Goal: Task Accomplishment & Management: Use online tool/utility

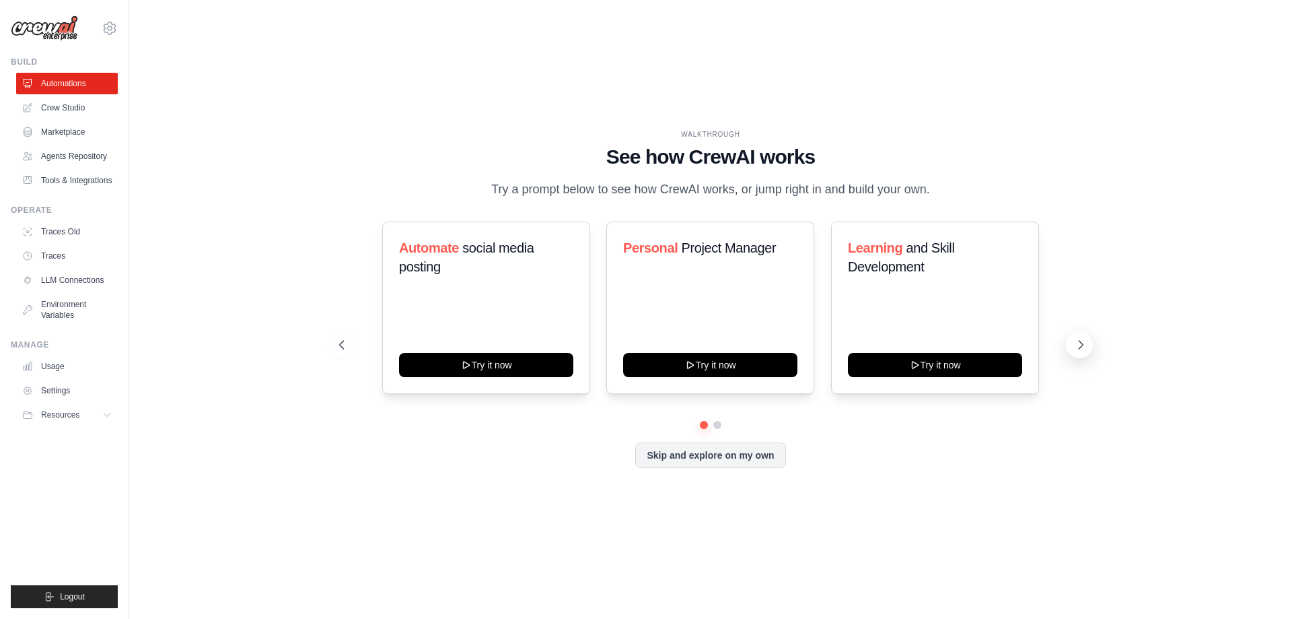
click at [1080, 344] on button at bounding box center [1079, 344] width 27 height 27
drag, startPoint x: 450, startPoint y: 254, endPoint x: 496, endPoint y: 254, distance: 46.4
click at [496, 254] on h3 "Content Curator" at bounding box center [486, 247] width 174 height 19
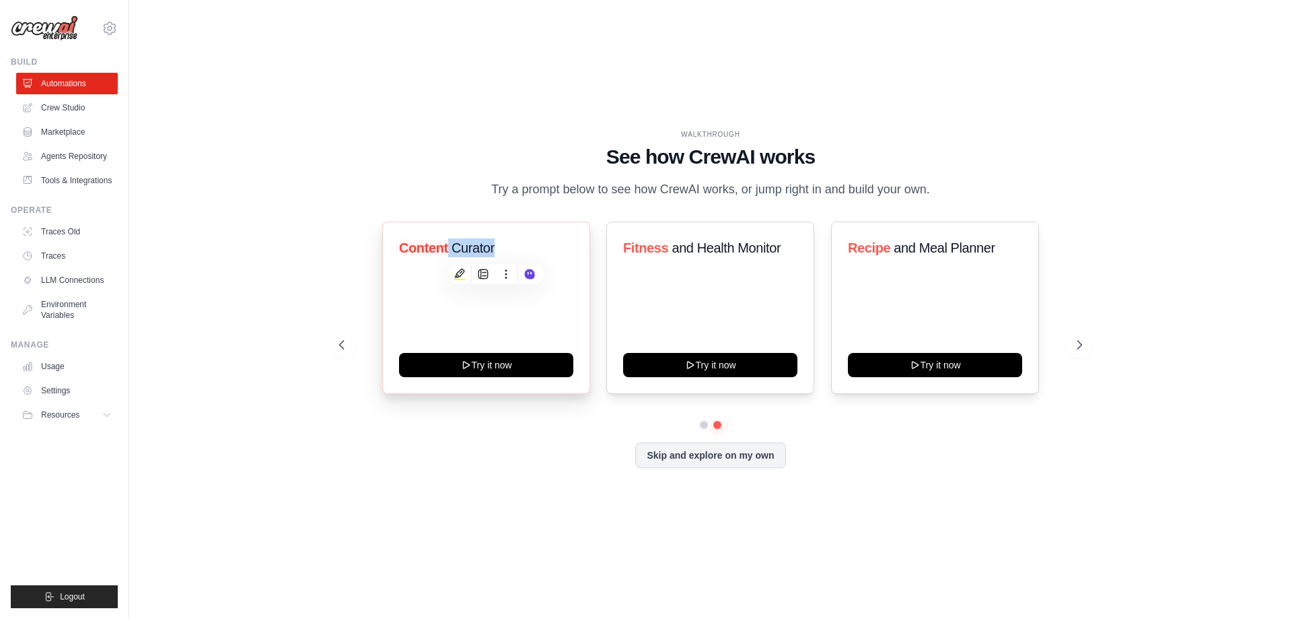
click at [535, 246] on div "Content Curator Try it now" at bounding box center [486, 307] width 208 height 172
drag, startPoint x: 397, startPoint y: 256, endPoint x: 497, endPoint y: 250, distance: 99.8
click at [497, 250] on div "Content Curator Try it now" at bounding box center [486, 307] width 208 height 172
click at [497, 250] on h3 "Content Curator" at bounding box center [486, 247] width 174 height 19
drag, startPoint x: 399, startPoint y: 258, endPoint x: 504, endPoint y: 259, distance: 105.0
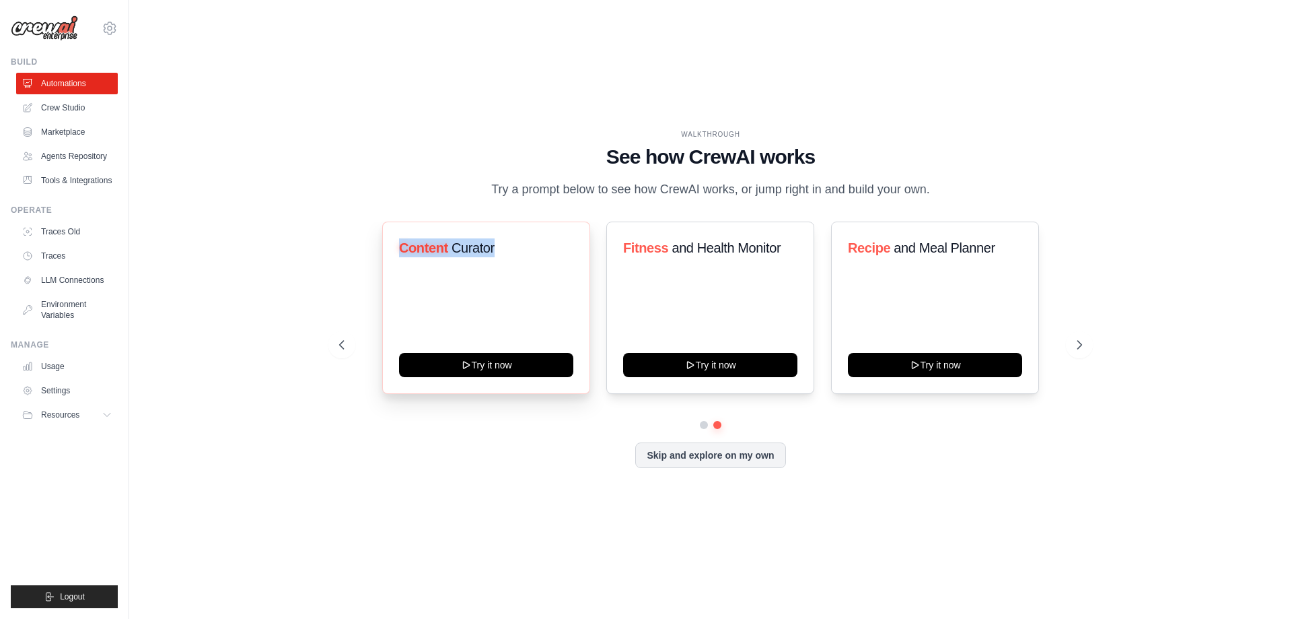
click at [504, 257] on h3 "Content Curator" at bounding box center [486, 247] width 174 height 19
click at [501, 232] on div "Content Curator Try it now" at bounding box center [486, 307] width 208 height 172
click at [1082, 349] on icon at bounding box center [1080, 344] width 13 height 13
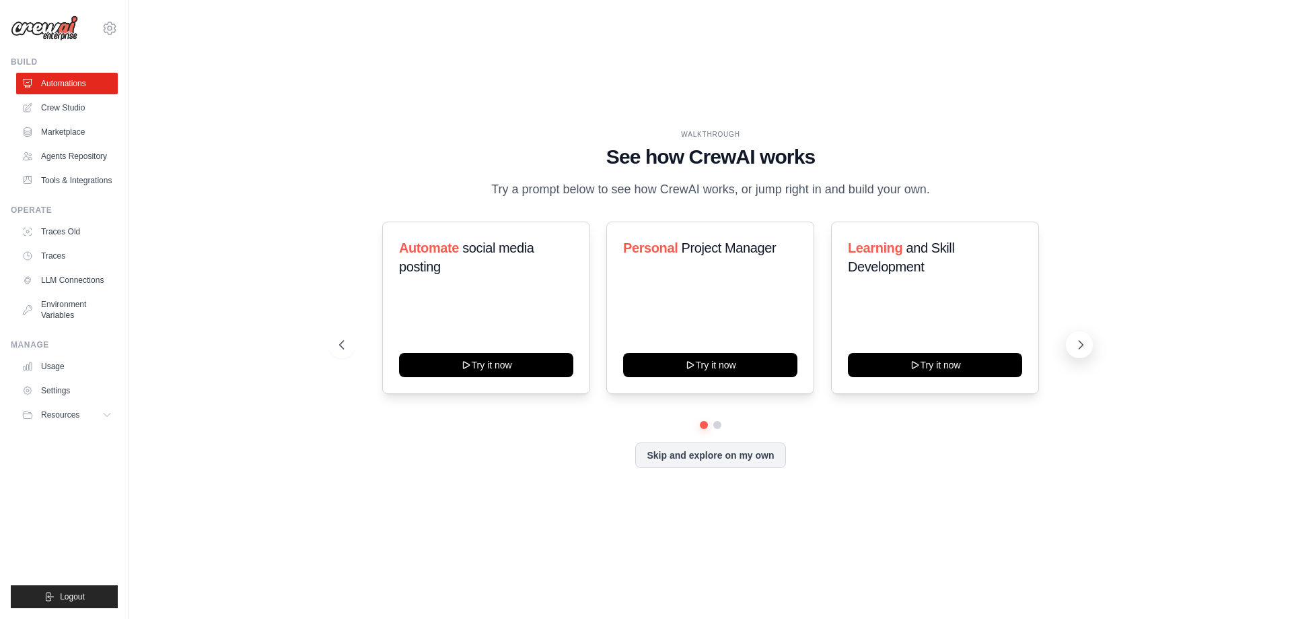
click at [1082, 349] on icon at bounding box center [1080, 344] width 13 height 13
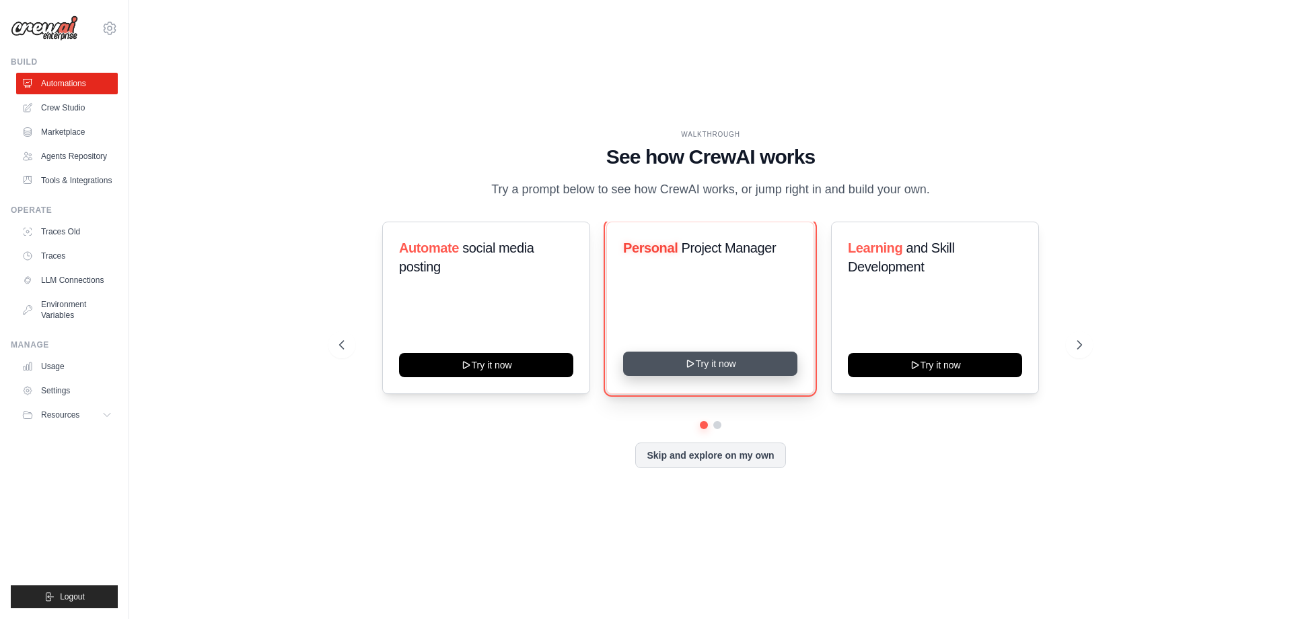
click at [643, 376] on button "Try it now" at bounding box center [710, 363] width 174 height 24
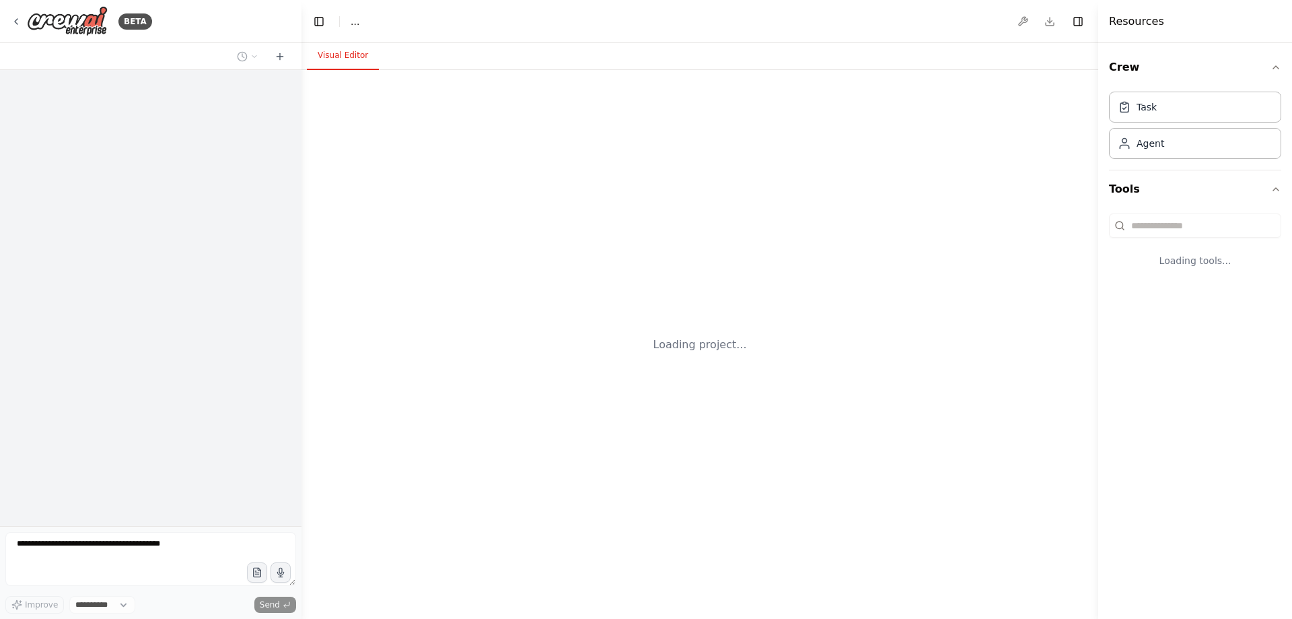
select select "****"
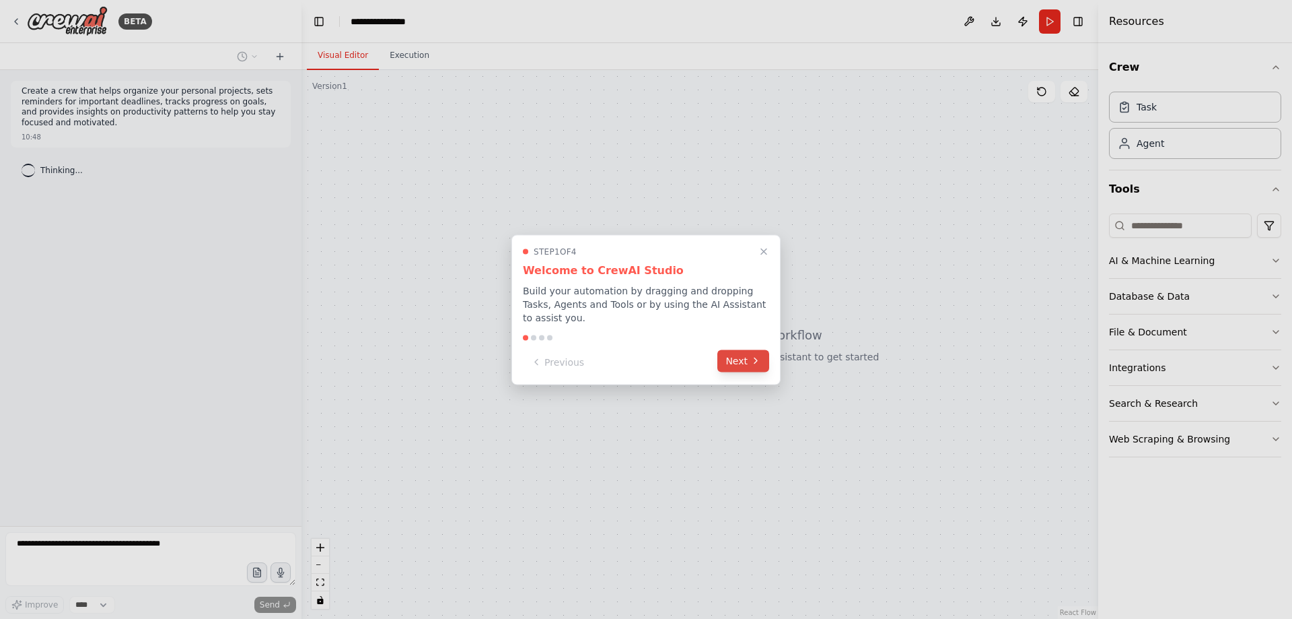
click at [727, 361] on button "Next" at bounding box center [743, 360] width 52 height 22
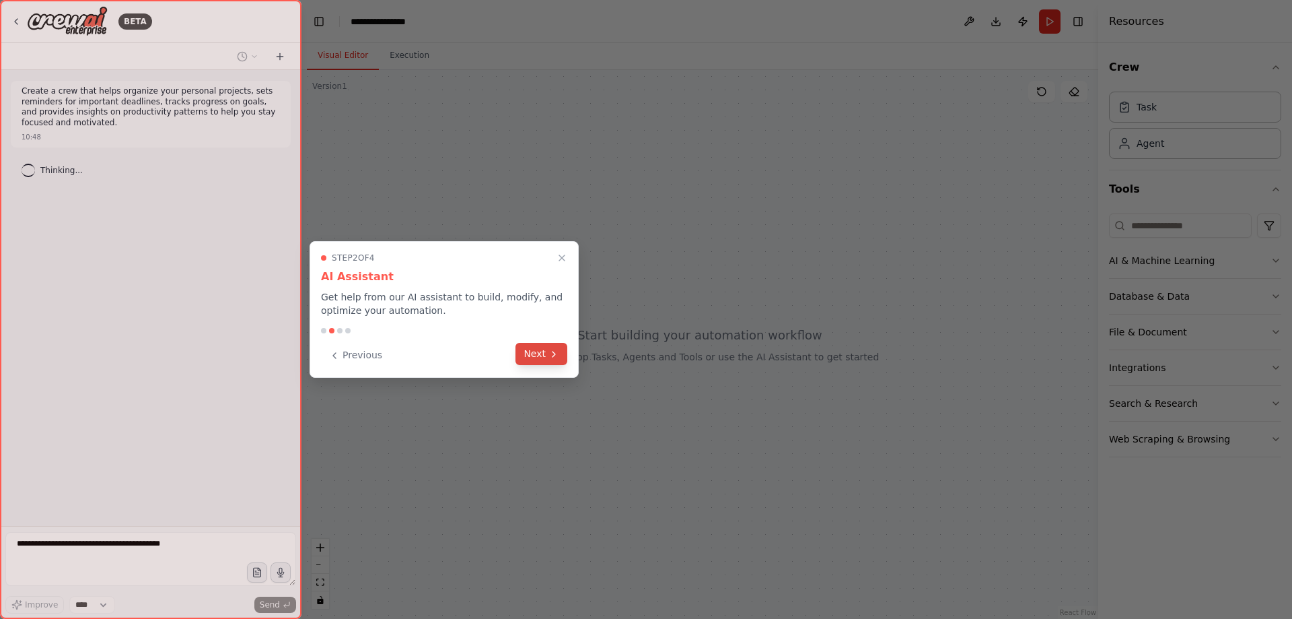
click at [536, 351] on button "Next" at bounding box center [542, 354] width 52 height 22
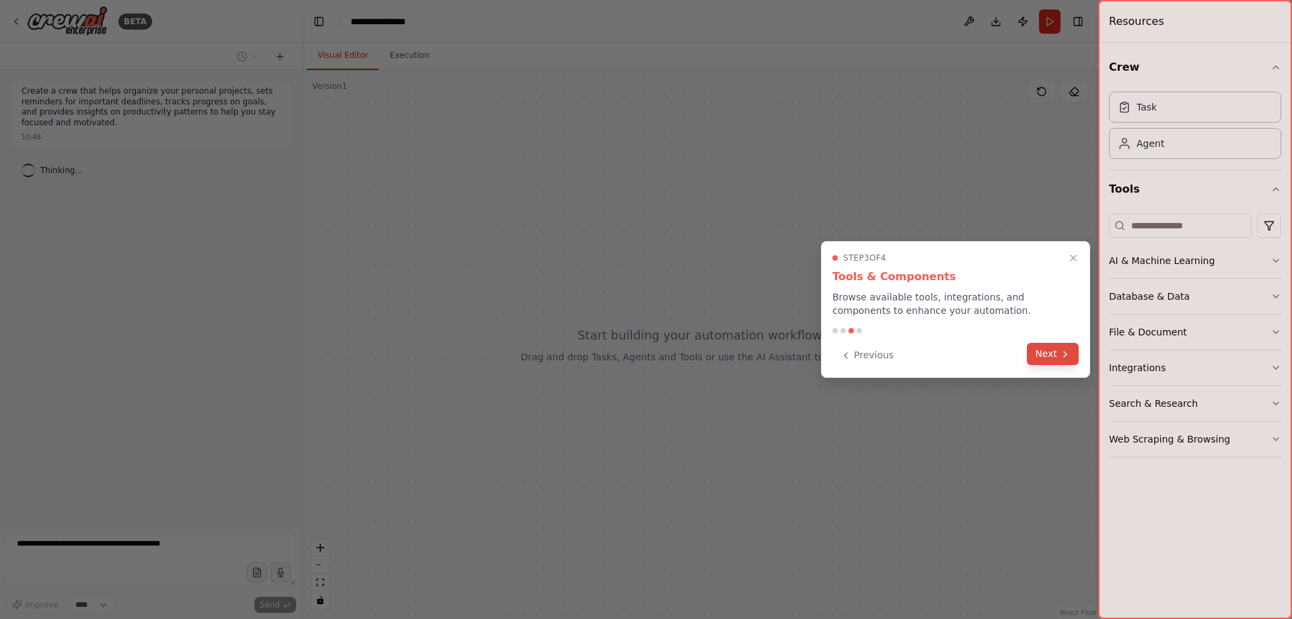
click at [1057, 353] on button "Next" at bounding box center [1053, 354] width 52 height 22
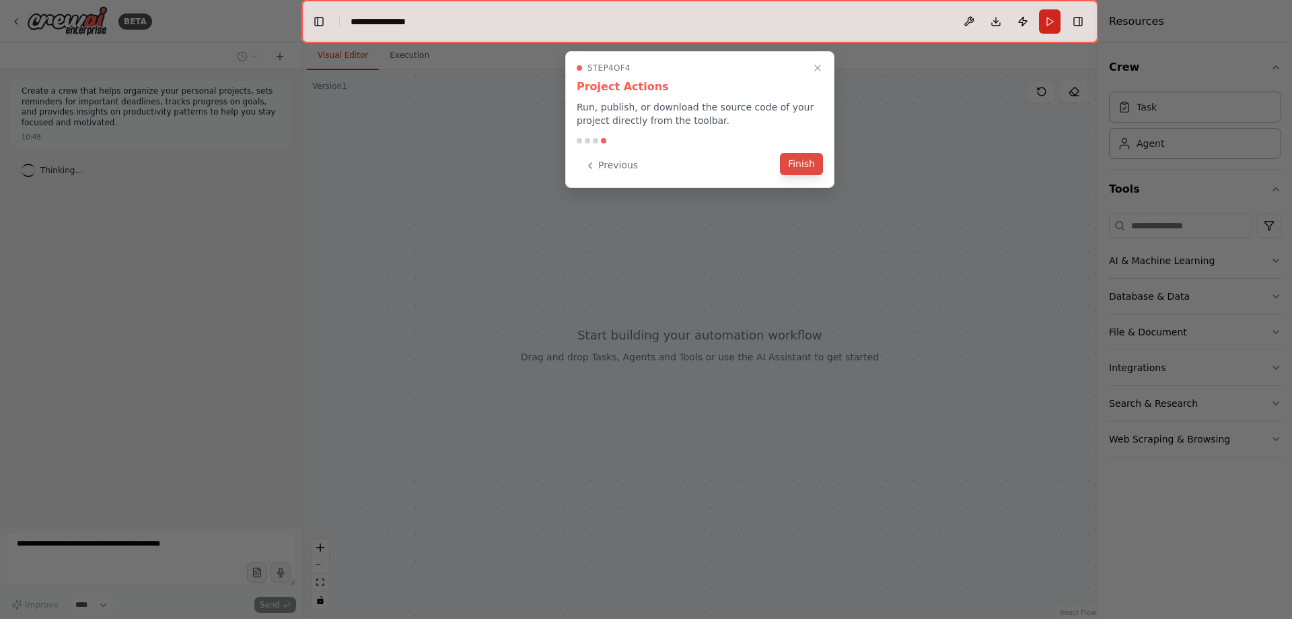
click at [794, 160] on button "Finish" at bounding box center [801, 164] width 43 height 22
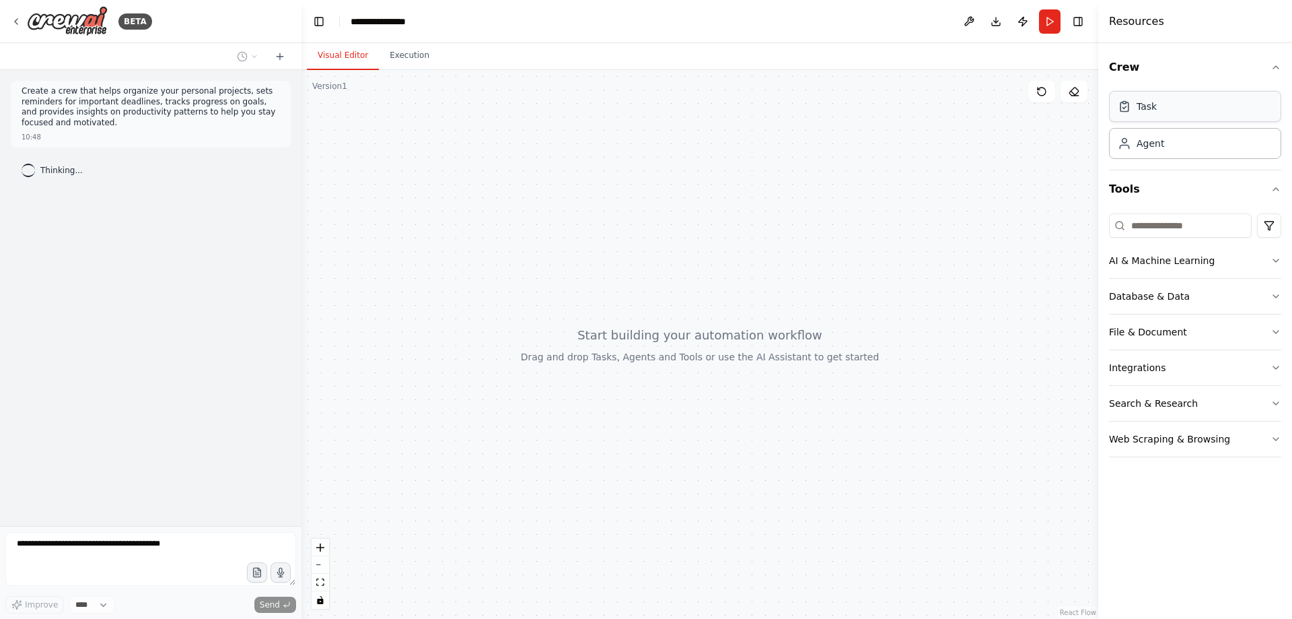
click at [1161, 111] on div "Task" at bounding box center [1195, 106] width 172 height 31
click at [1161, 149] on div "Agent" at bounding box center [1195, 142] width 172 height 31
click at [1242, 258] on button "AI & Machine Learning" at bounding box center [1195, 260] width 172 height 35
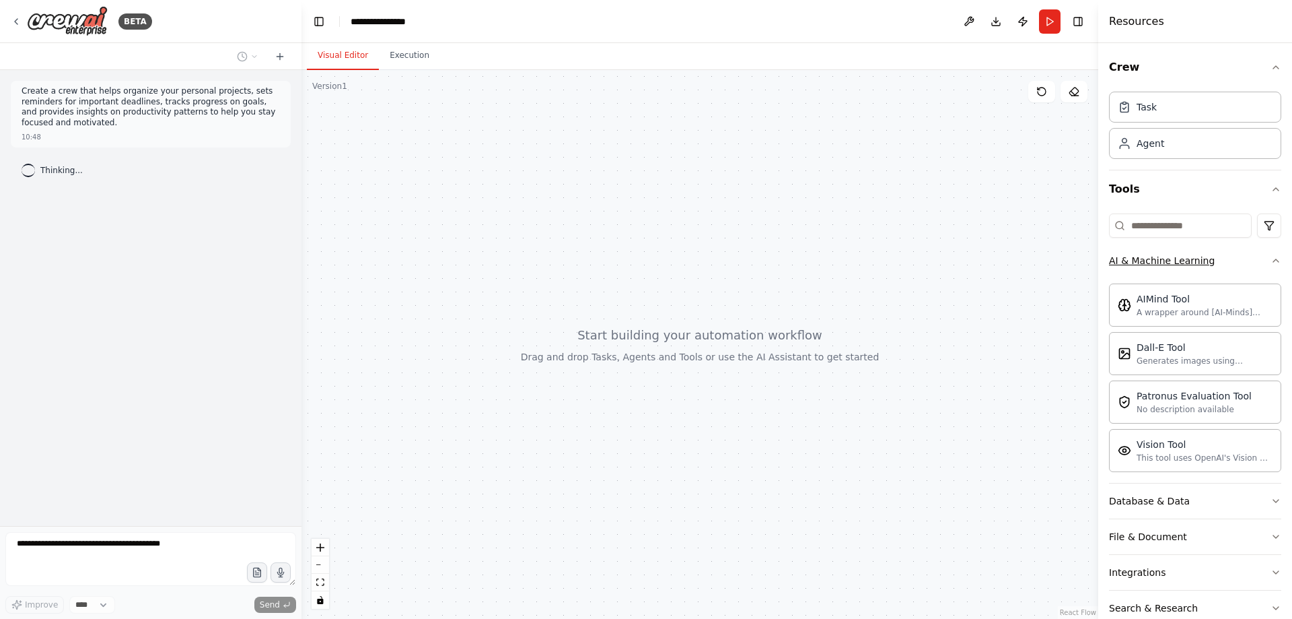
click at [1252, 258] on button "AI & Machine Learning" at bounding box center [1195, 260] width 172 height 35
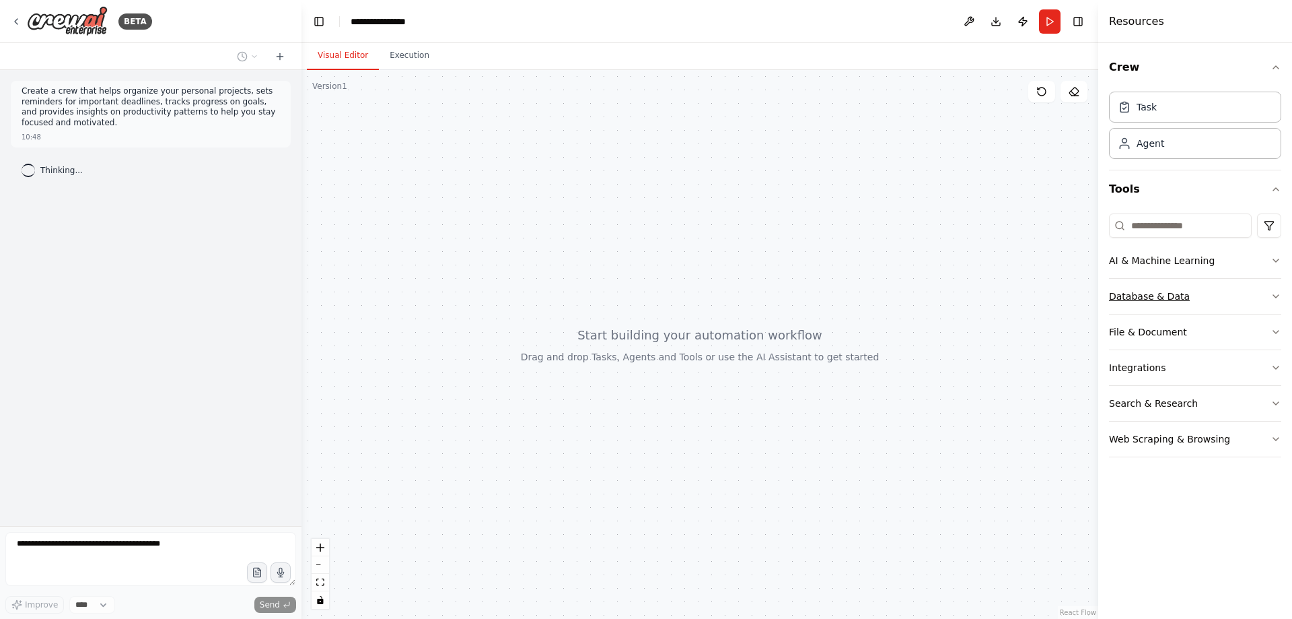
click at [1234, 289] on button "Database & Data" at bounding box center [1195, 296] width 172 height 35
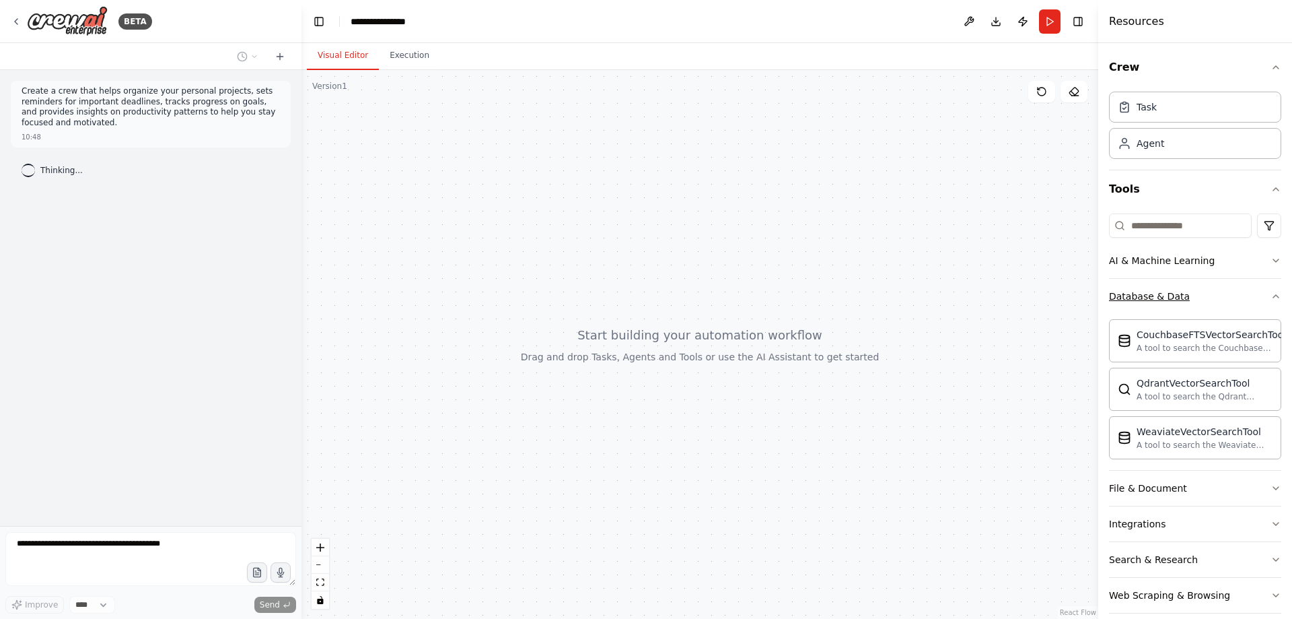
click at [1234, 289] on button "Database & Data" at bounding box center [1195, 296] width 172 height 35
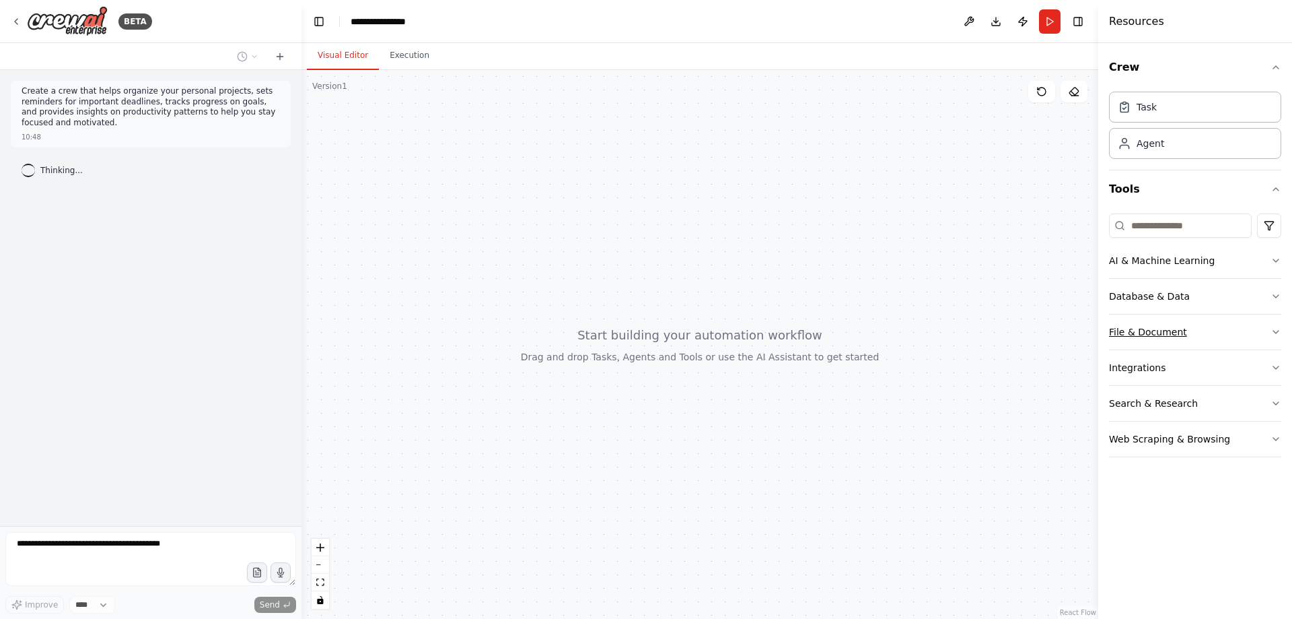
click at [1236, 338] on button "File & Document" at bounding box center [1195, 331] width 172 height 35
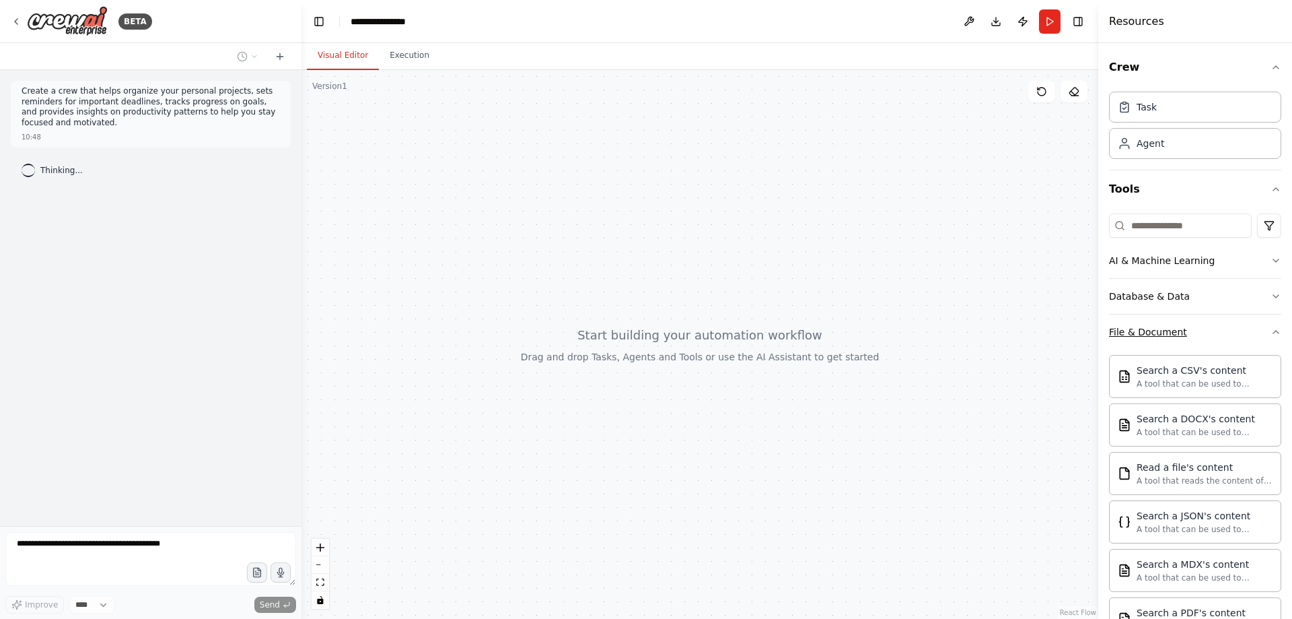
click at [1236, 338] on button "File & Document" at bounding box center [1195, 331] width 172 height 35
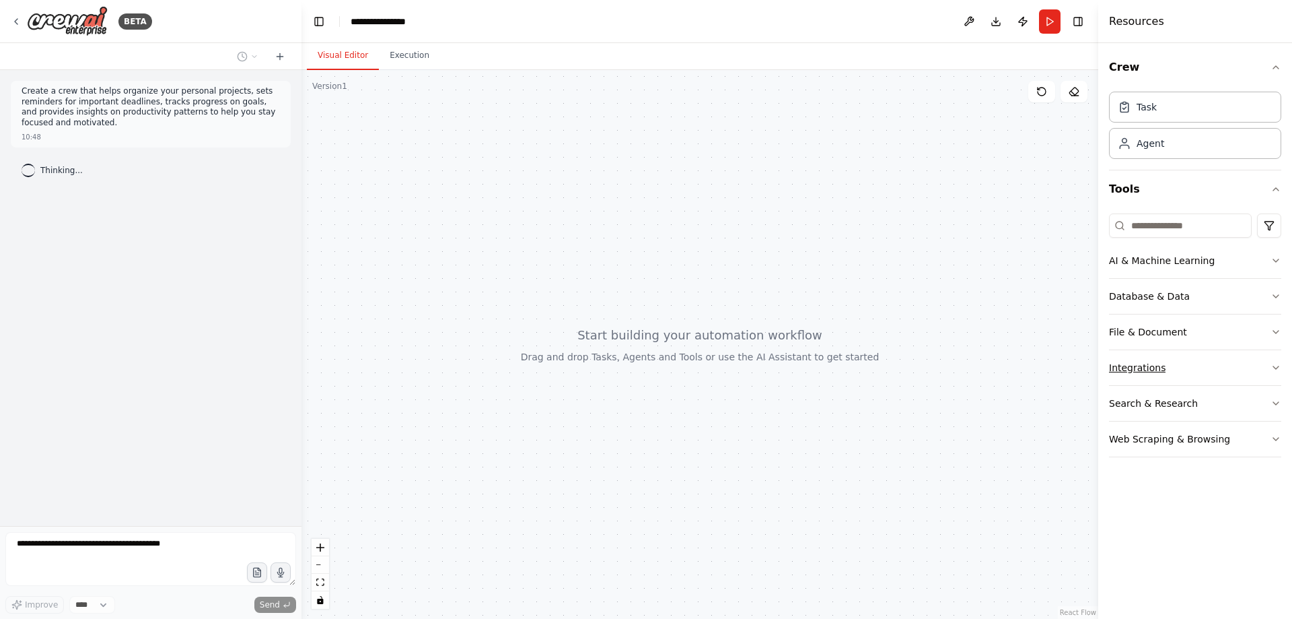
click at [1226, 359] on button "Integrations" at bounding box center [1195, 367] width 172 height 35
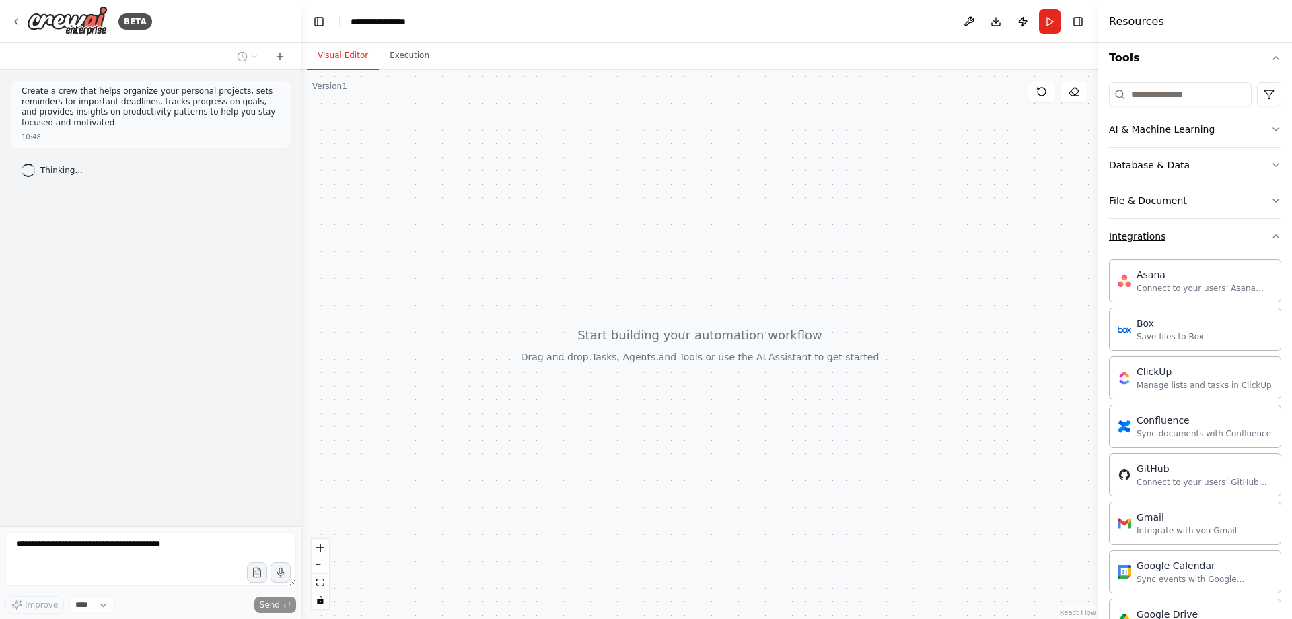
scroll to position [180, 0]
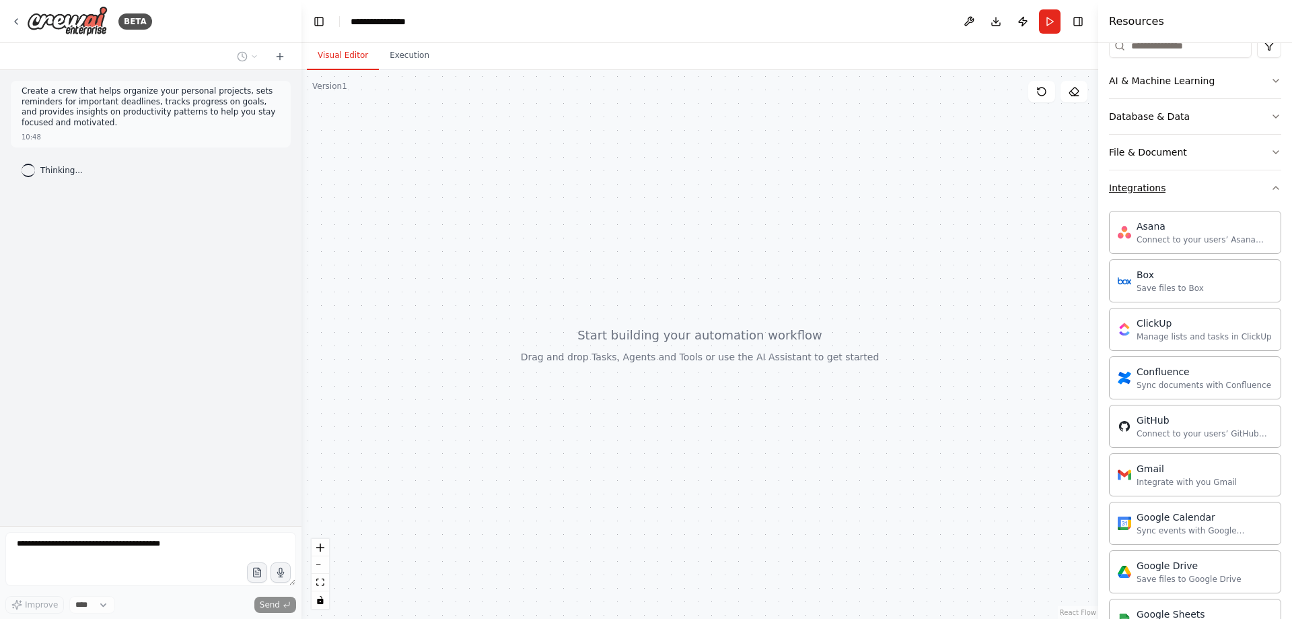
click at [1193, 182] on button "Integrations" at bounding box center [1195, 187] width 172 height 35
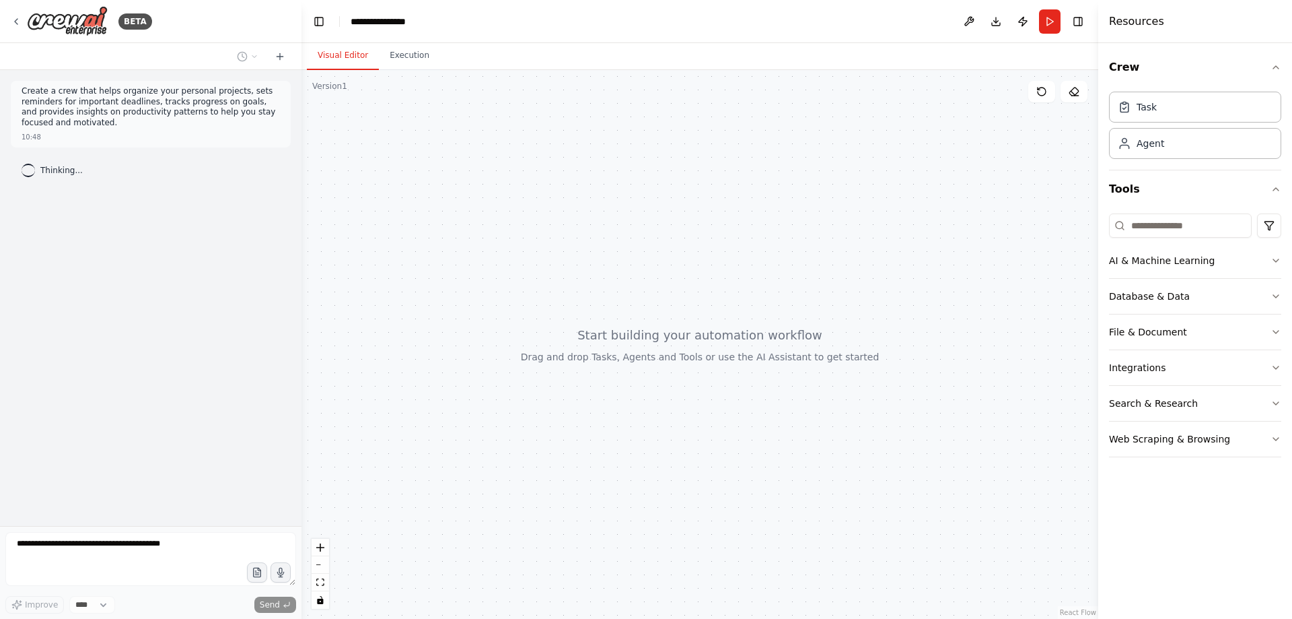
drag, startPoint x: 752, startPoint y: 195, endPoint x: 724, endPoint y: 195, distance: 27.6
click at [724, 195] on div at bounding box center [700, 344] width 797 height 549
click at [1198, 111] on div "Task" at bounding box center [1195, 106] width 172 height 31
click at [1149, 151] on div "Agent" at bounding box center [1195, 142] width 172 height 31
drag, startPoint x: 1148, startPoint y: 152, endPoint x: 824, endPoint y: 151, distance: 323.1
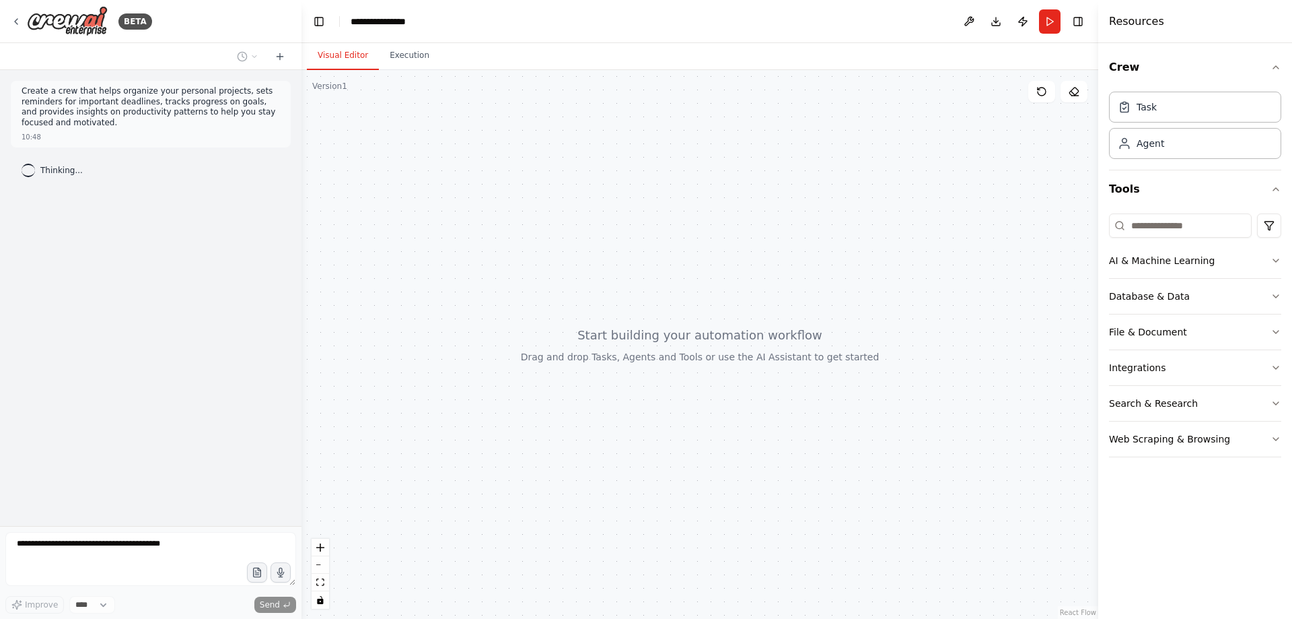
click at [824, 151] on div "**********" at bounding box center [646, 309] width 1292 height 619
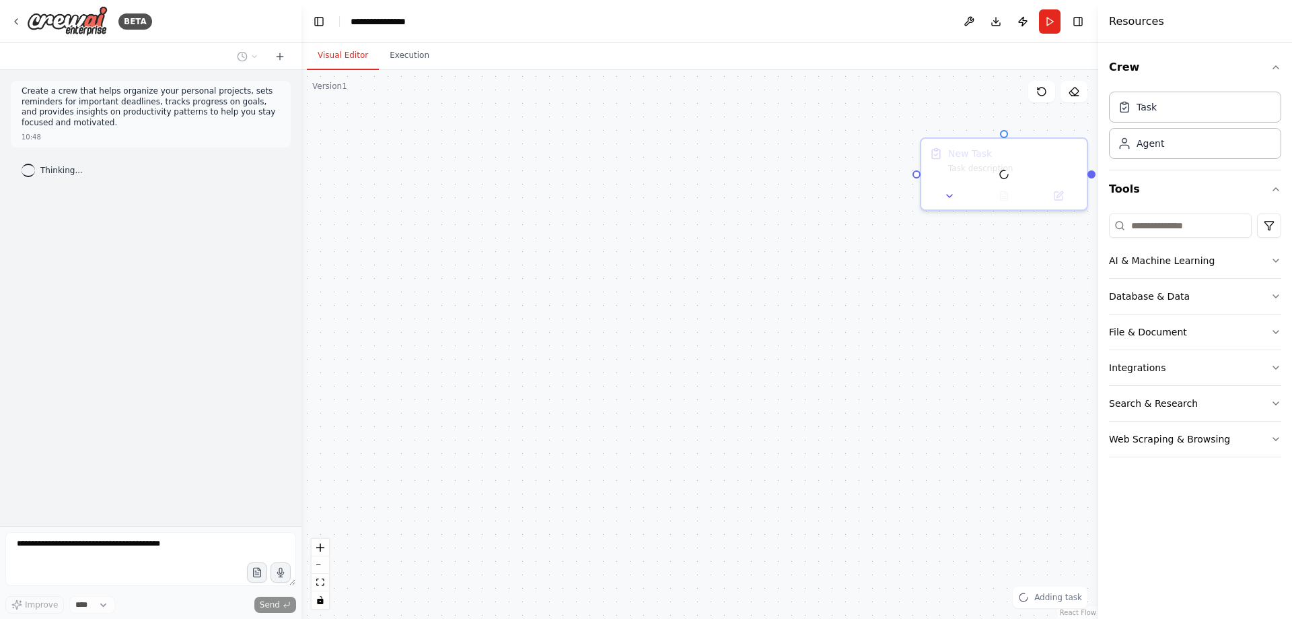
click at [915, 135] on div "New Task Task description" at bounding box center [700, 344] width 797 height 549
drag, startPoint x: 976, startPoint y: 149, endPoint x: 915, endPoint y: 162, distance: 61.8
click at [841, 153] on div "New Task" at bounding box center [863, 153] width 44 height 13
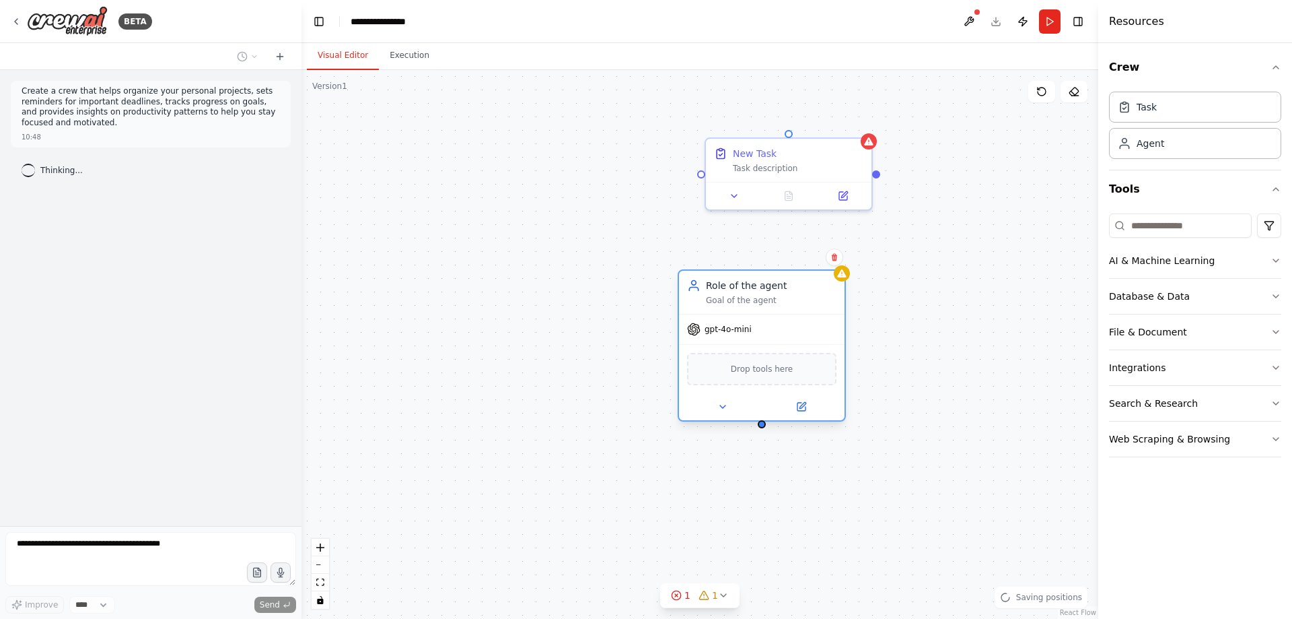
drag, startPoint x: 922, startPoint y: 295, endPoint x: 796, endPoint y: 296, distance: 125.9
click at [796, 296] on div "Goal of the agent" at bounding box center [771, 300] width 131 height 11
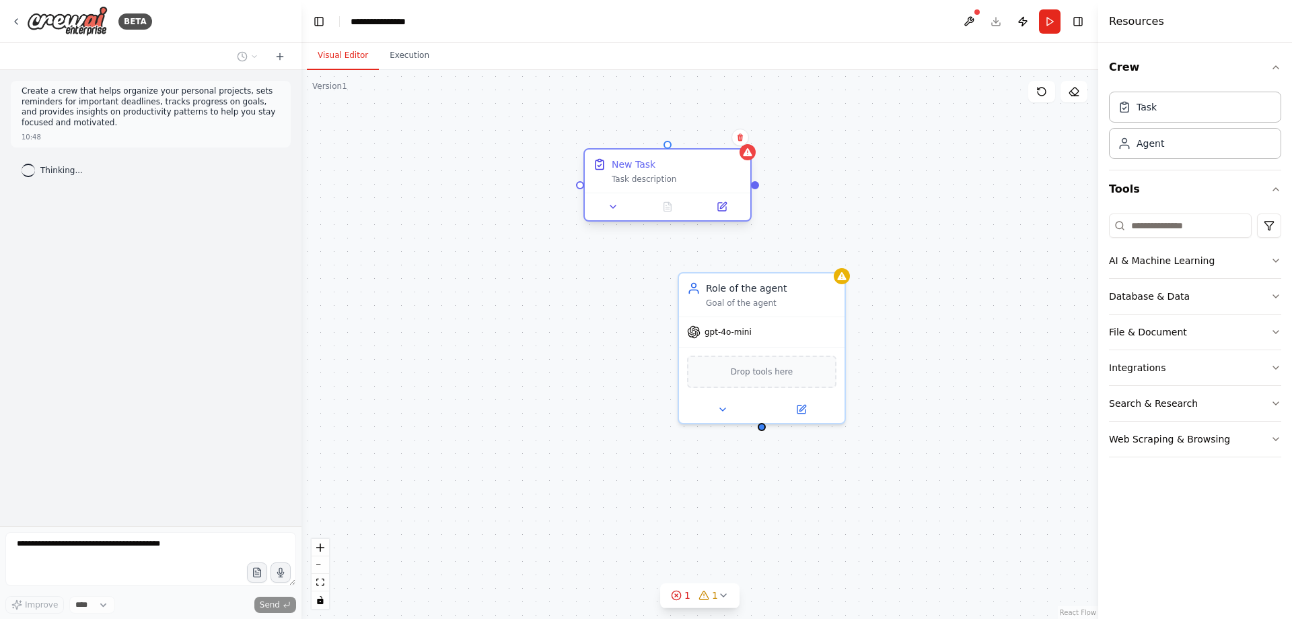
drag, startPoint x: 789, startPoint y: 160, endPoint x: 665, endPoint y: 172, distance: 125.1
click at [665, 172] on div "New Task Task description" at bounding box center [677, 170] width 131 height 27
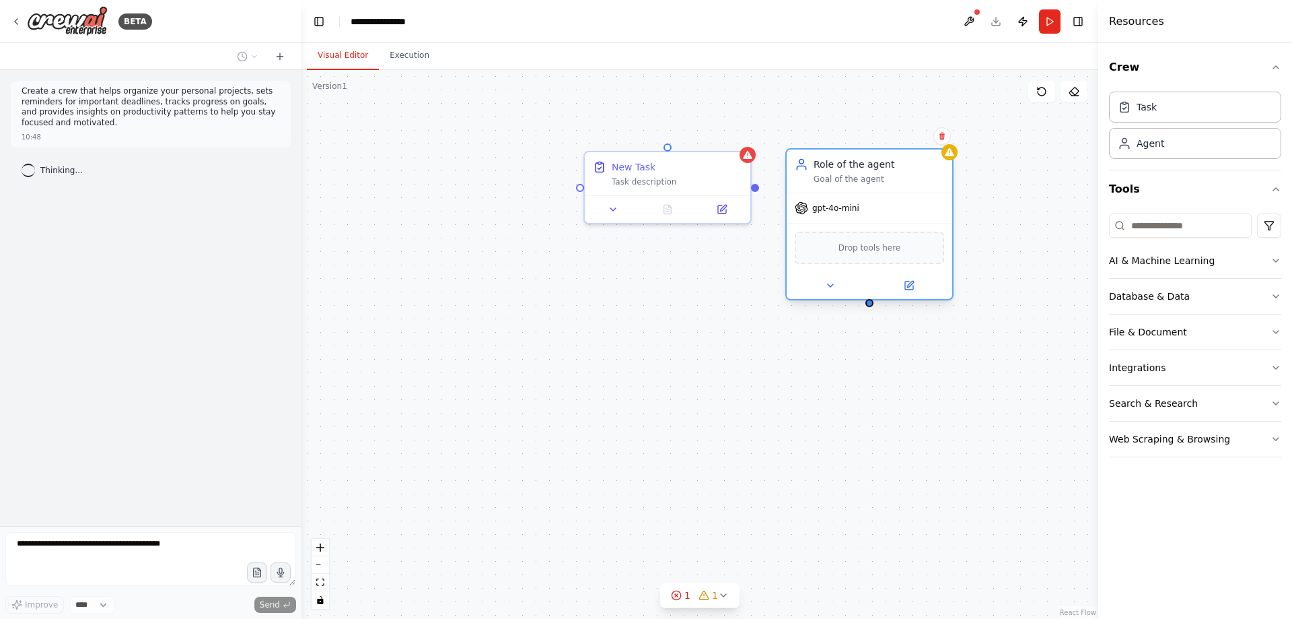
drag, startPoint x: 784, startPoint y: 291, endPoint x: 889, endPoint y: 168, distance: 161.8
click at [889, 168] on div "Role of the agent" at bounding box center [879, 163] width 131 height 13
click at [1228, 223] on input at bounding box center [1180, 225] width 143 height 24
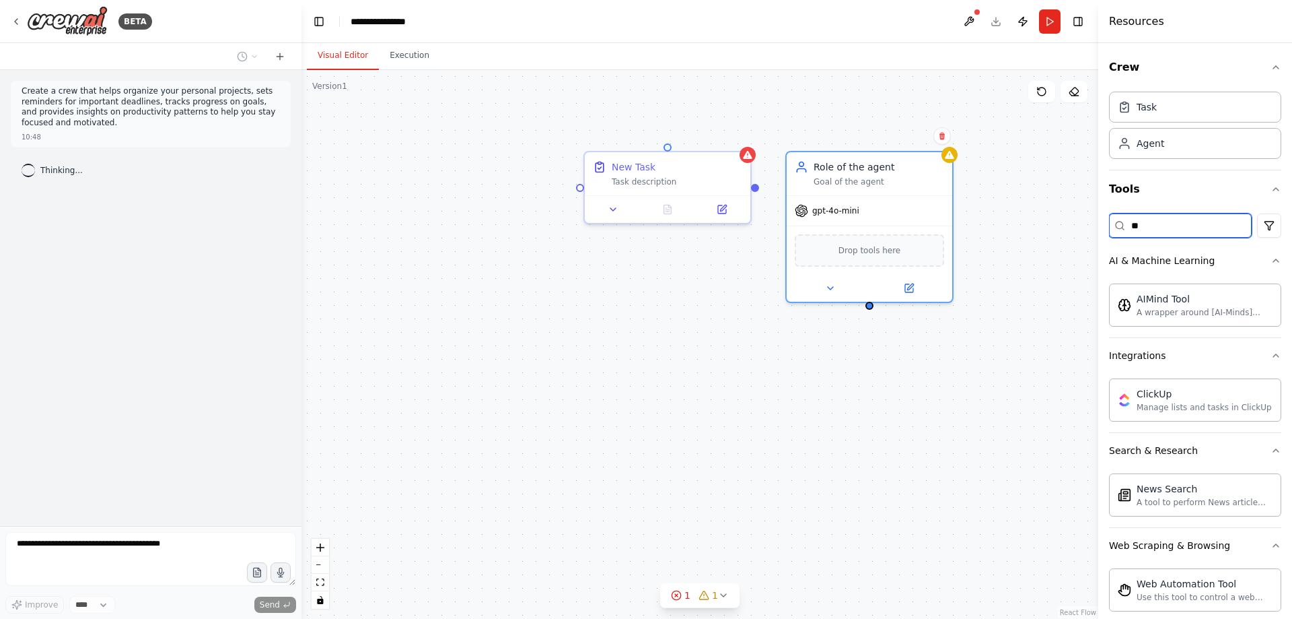
type input "*"
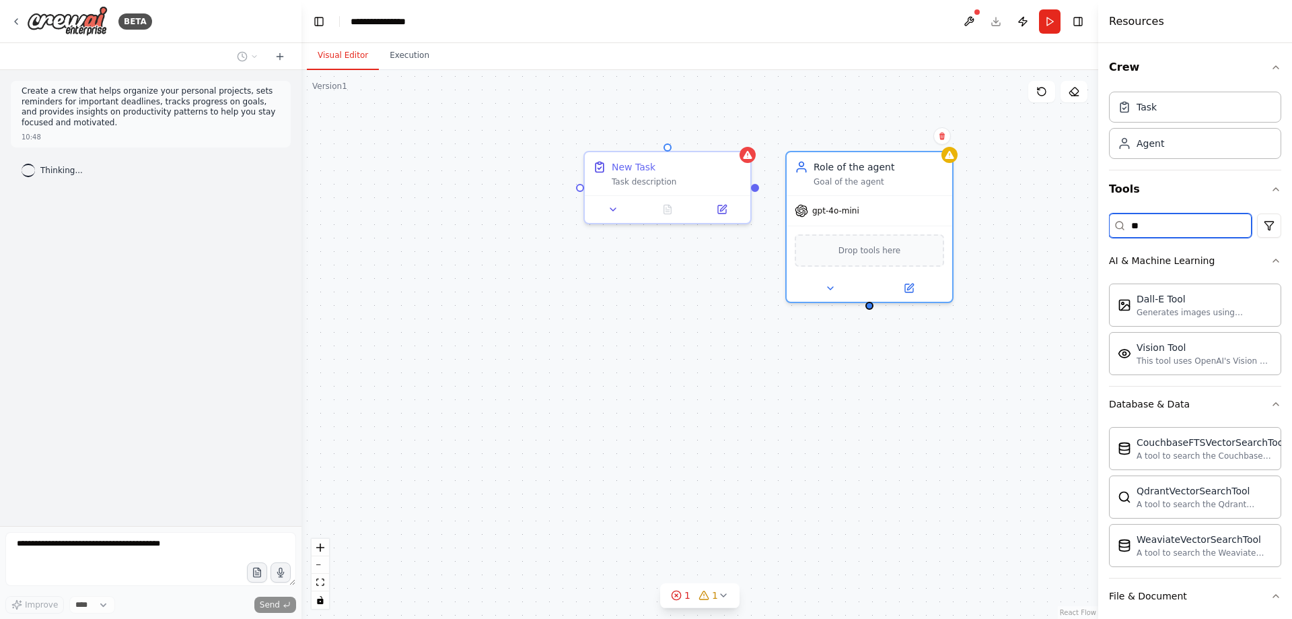
type input "*"
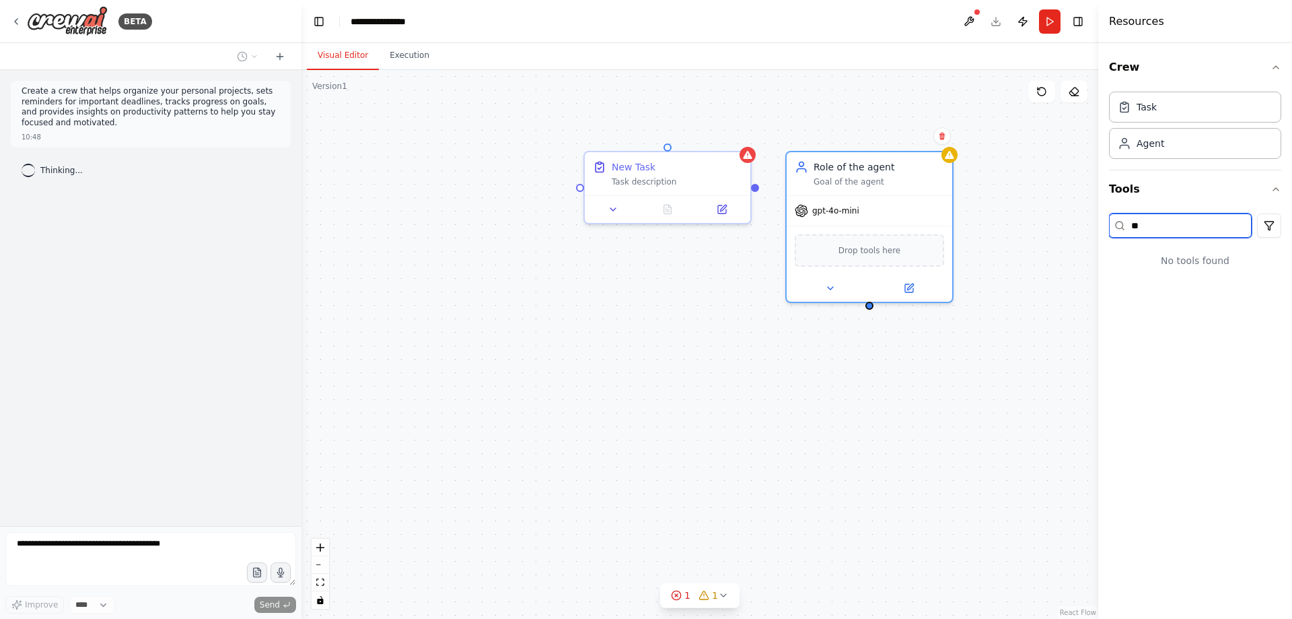
type input "*"
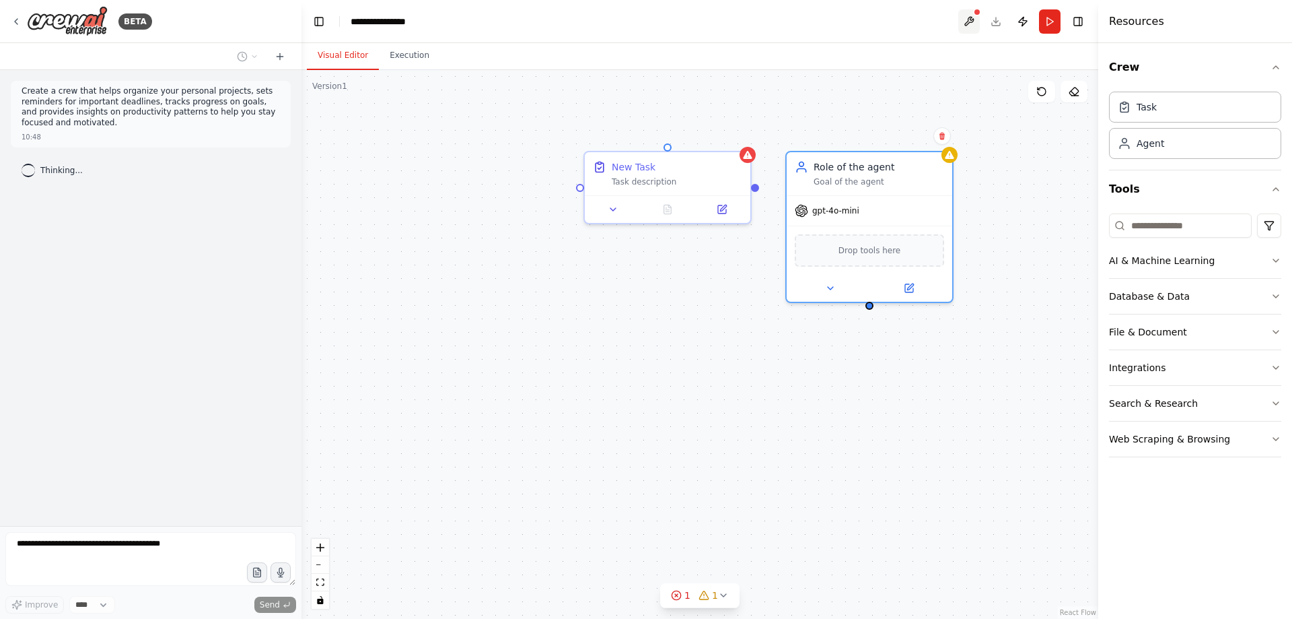
click at [967, 24] on button at bounding box center [969, 21] width 22 height 24
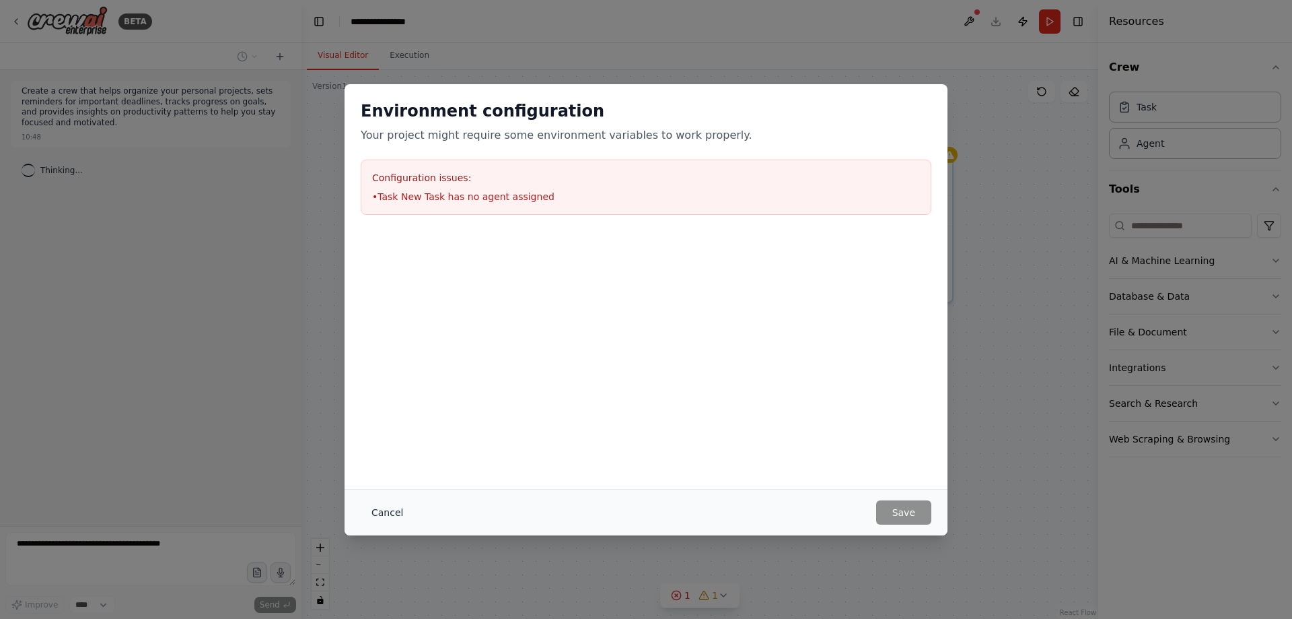
click at [395, 500] on button "Cancel" at bounding box center [387, 512] width 53 height 24
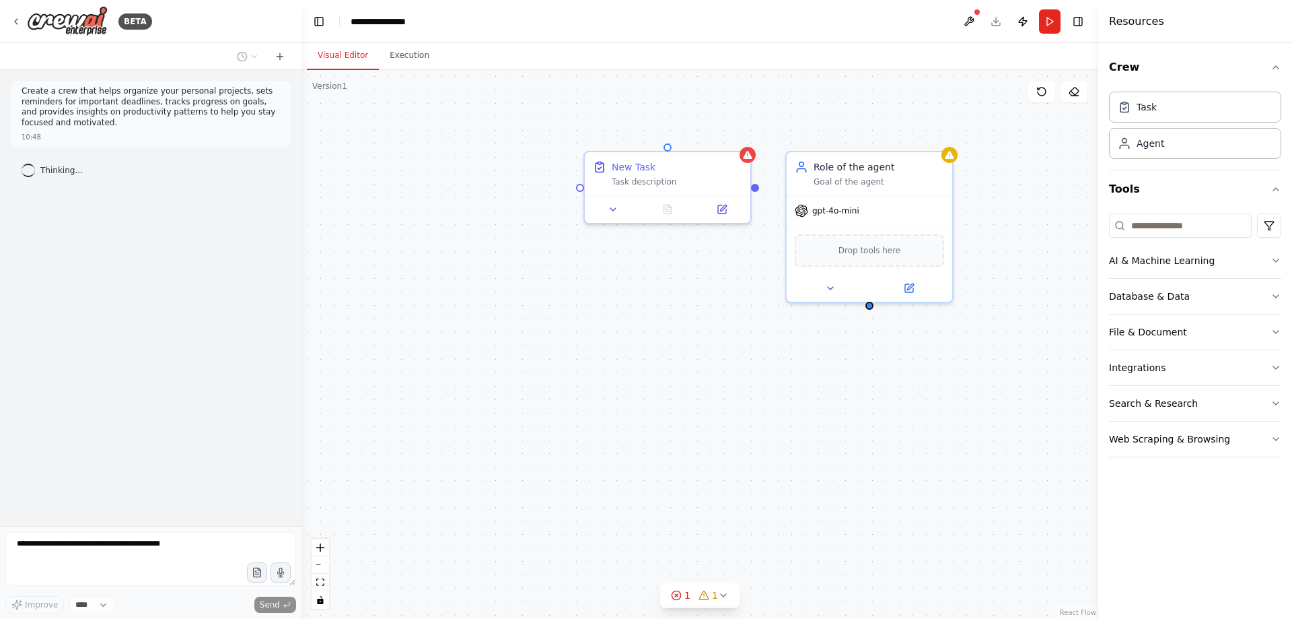
click at [217, 215] on div "Create a crew that helps organize your personal projects, sets reminders for im…" at bounding box center [151, 298] width 302 height 456
click at [114, 222] on div "Create a crew that helps organize your personal projects, sets reminders for im…" at bounding box center [151, 298] width 302 height 456
